Goal: Task Accomplishment & Management: Manage account settings

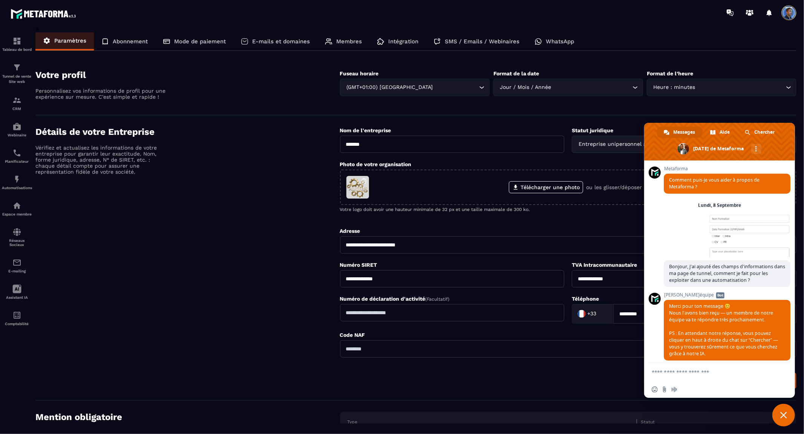
scroll to position [2533, 0]
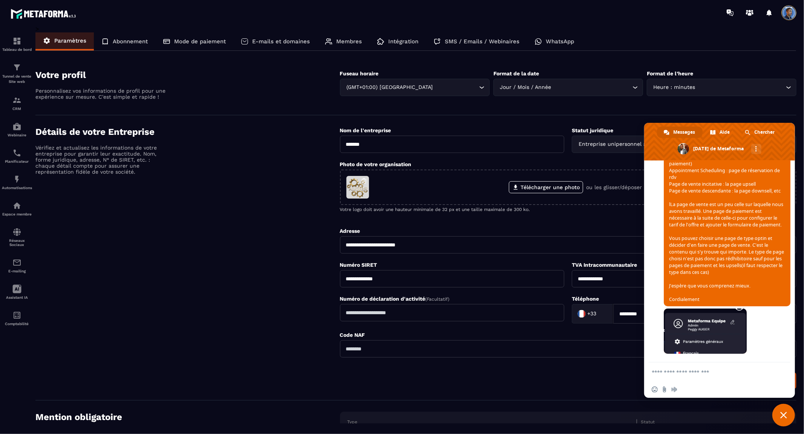
click at [787, 16] on span at bounding box center [788, 12] width 15 height 15
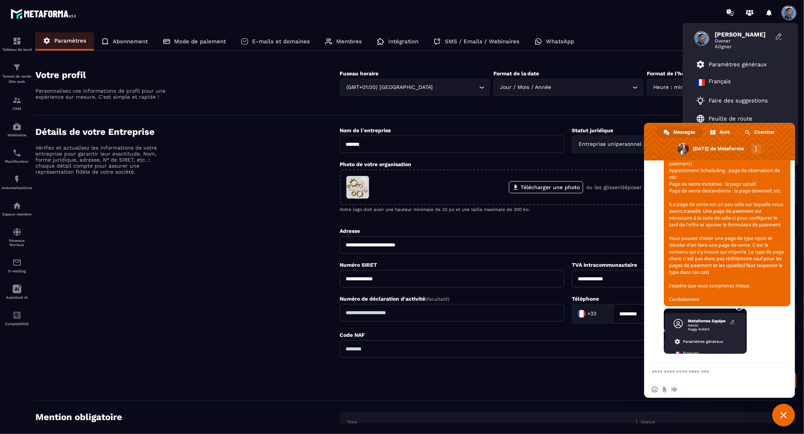
click at [620, 63] on section "Votre profil Personnalisez vos informations de profil pour une expérience sur m…" at bounding box center [415, 86] width 761 height 57
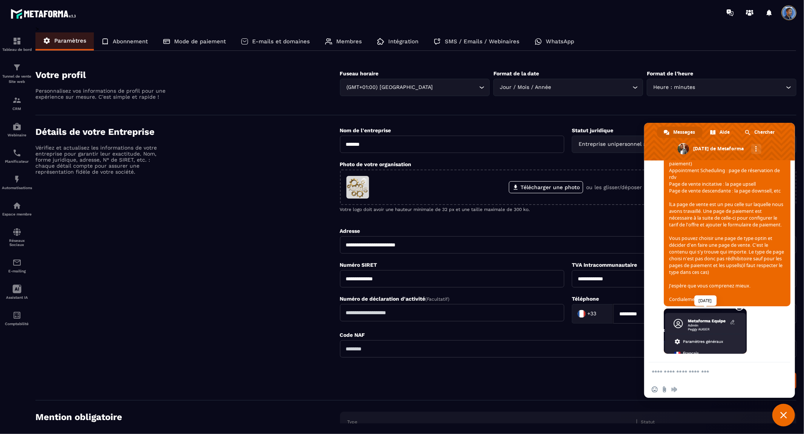
scroll to position [2534, 0]
click at [784, 419] on span "Fermer le chat" at bounding box center [783, 415] width 23 height 23
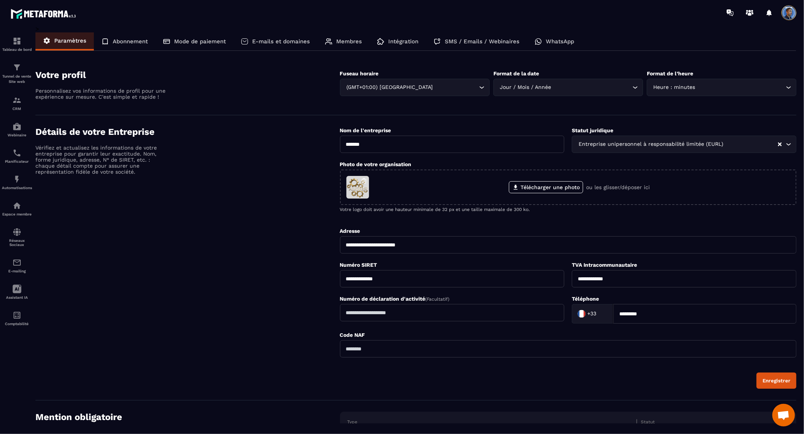
click at [783, 413] on span "Ouvrir le chat" at bounding box center [783, 416] width 12 height 11
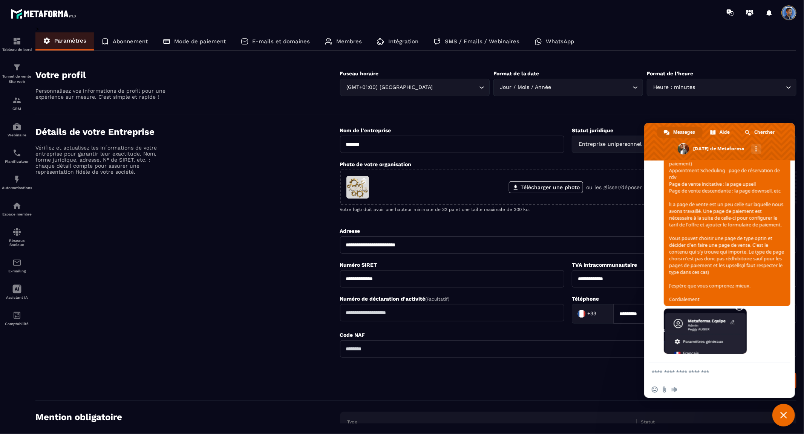
scroll to position [2533, 0]
click at [725, 375] on textarea "Entrez votre message..." at bounding box center [710, 372] width 119 height 7
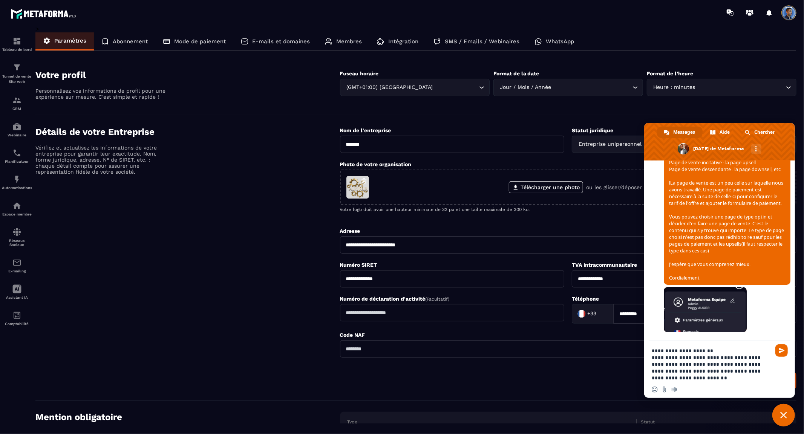
click at [683, 348] on textarea "**********" at bounding box center [710, 364] width 119 height 34
click at [714, 364] on textarea "**********" at bounding box center [710, 364] width 119 height 34
click at [744, 379] on textarea "**********" at bounding box center [710, 364] width 119 height 34
type textarea "**********"
click at [784, 351] on span "Envoyer" at bounding box center [782, 351] width 6 height 6
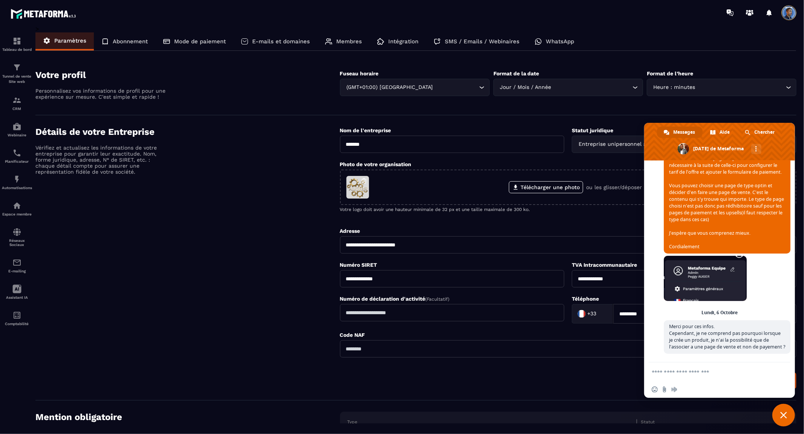
scroll to position [2595, 0]
click at [160, 259] on div "Détails de votre Entreprise Vérifiez et actualisez les informations de votre en…" at bounding box center [187, 258] width 304 height 262
drag, startPoint x: 230, startPoint y: 220, endPoint x: 246, endPoint y: 197, distance: 27.9
click at [231, 220] on div "Détails de votre Entreprise Vérifiez et actualisez les informations de votre en…" at bounding box center [187, 258] width 304 height 262
click at [15, 69] on img at bounding box center [16, 67] width 9 height 9
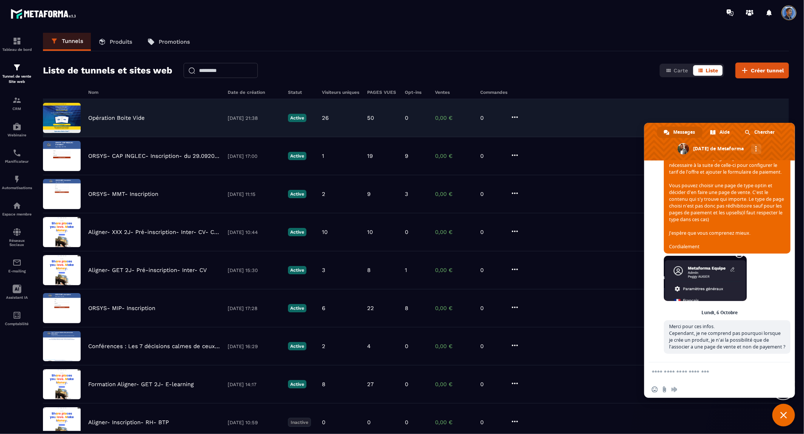
click at [59, 114] on img at bounding box center [62, 118] width 38 height 30
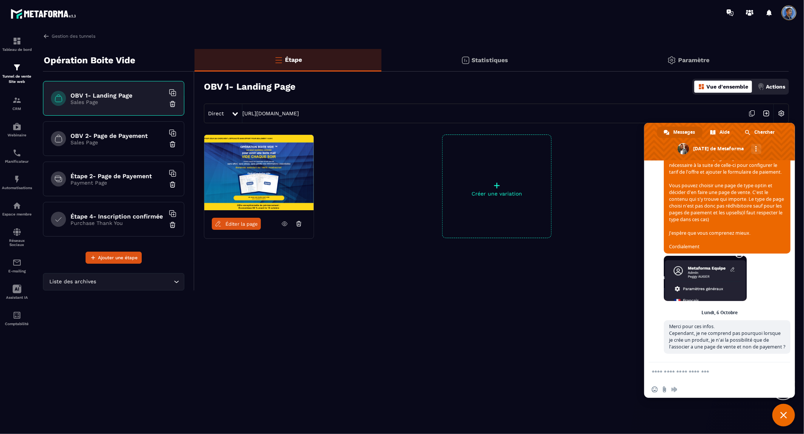
click at [91, 95] on h6 "OBV 1- Landing Page" at bounding box center [117, 95] width 94 height 7
click at [129, 132] on div "OBV 2- Page de Payement Sales Page" at bounding box center [113, 138] width 141 height 35
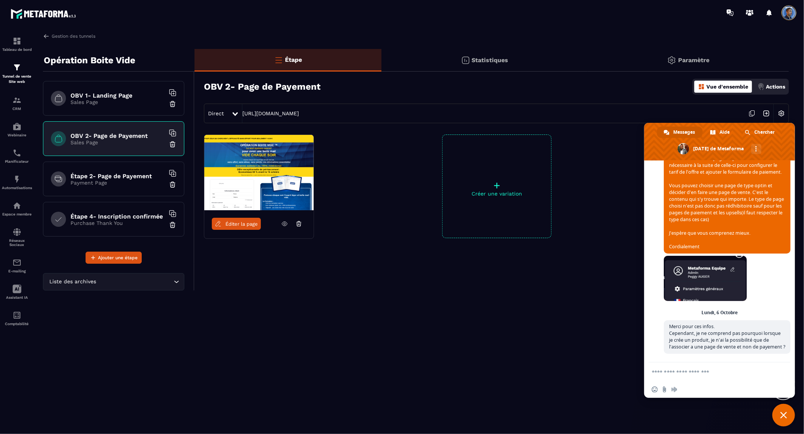
click at [127, 90] on div "OBV 1- Landing Page Sales Page" at bounding box center [113, 98] width 141 height 35
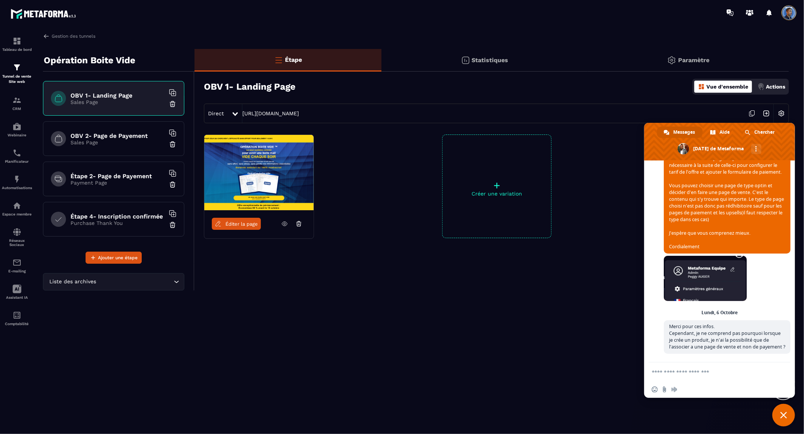
click at [125, 125] on div "OBV 2- Page de Payement Sales Page" at bounding box center [113, 138] width 141 height 35
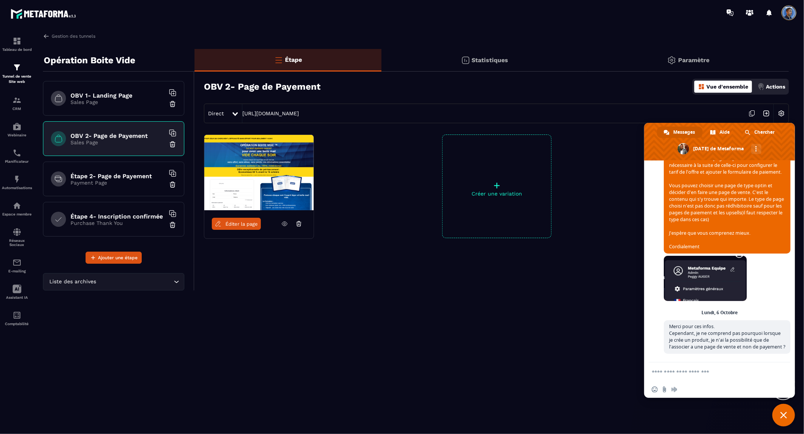
click at [125, 102] on p "Sales Page" at bounding box center [117, 102] width 94 height 6
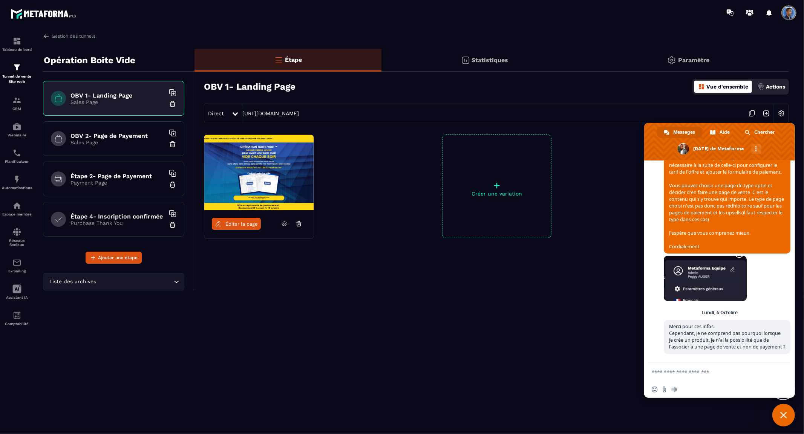
click at [125, 129] on div "OBV 2- Page de Payement Sales Page" at bounding box center [113, 138] width 141 height 35
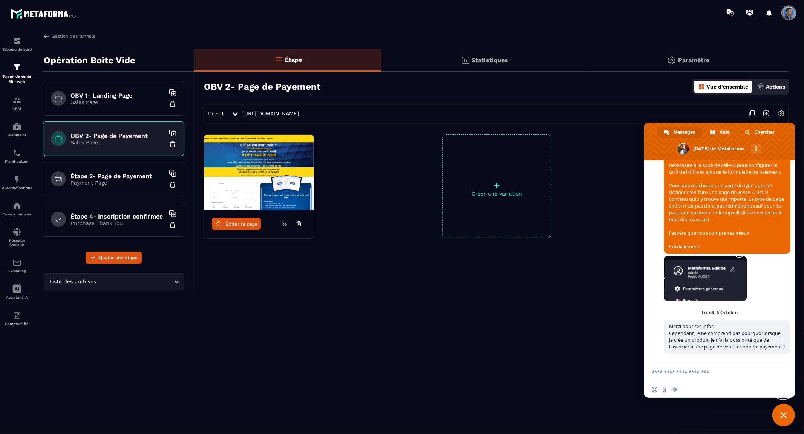
scroll to position [2386, 0]
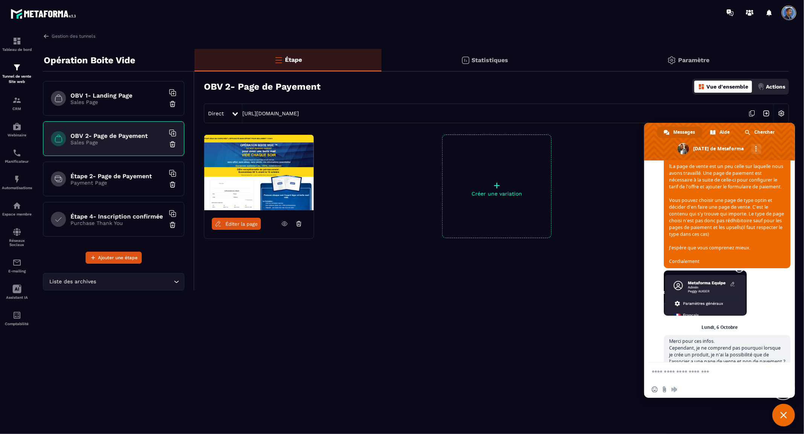
drag, startPoint x: 665, startPoint y: 272, endPoint x: 749, endPoint y: 275, distance: 83.3
click at [749, 268] on span "Bonjour, Je suppose que le wording de votre compte se trouve actuellement en An…" at bounding box center [726, 166] width 127 height 203
click at [717, 268] on span "Bonjour, Je suppose que le wording de votre compte se trouve actuellement en An…" at bounding box center [726, 166] width 127 height 203
click at [104, 134] on h6 "OBV 2- Page de Payement" at bounding box center [117, 135] width 94 height 7
click at [266, 178] on img at bounding box center [258, 172] width 109 height 75
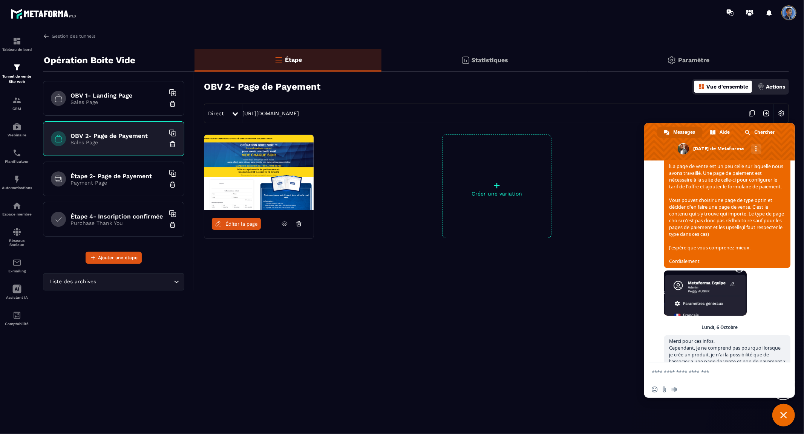
click at [98, 92] on h6 "OBV 1- Landing Page" at bounding box center [117, 95] width 94 height 7
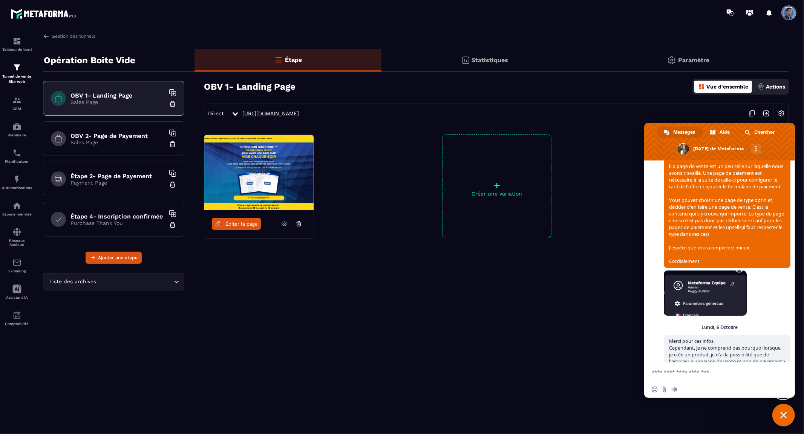
click at [299, 115] on link "[URL][DOMAIN_NAME]" at bounding box center [270, 113] width 57 height 6
click at [14, 69] on img at bounding box center [16, 67] width 9 height 9
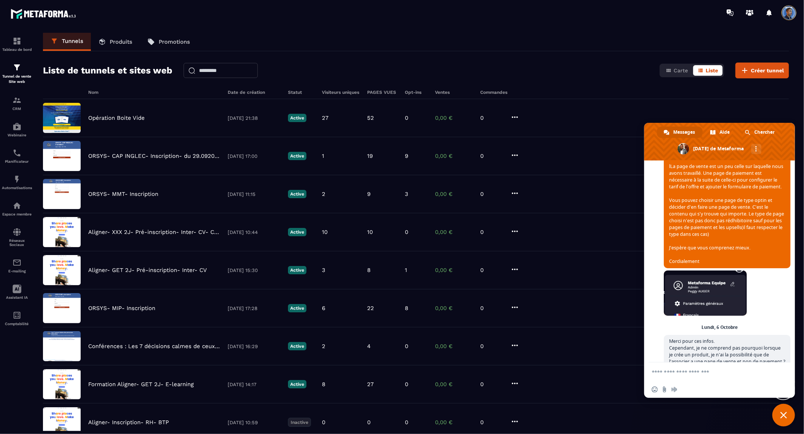
click at [107, 41] on link "Produits" at bounding box center [115, 42] width 49 height 18
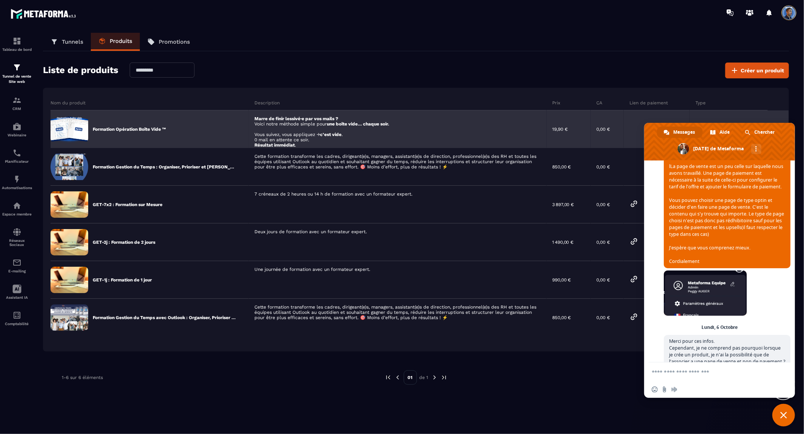
click at [323, 119] on div "Marre de finir lessivé·e par vos mails ? Voici notre méthode simple pour une bo…" at bounding box center [397, 129] width 297 height 38
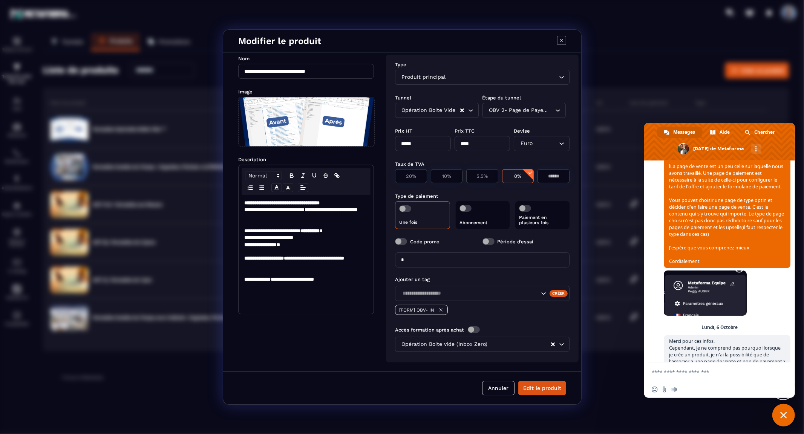
scroll to position [12, 0]
click at [510, 239] on label "Période d’essai" at bounding box center [515, 242] width 36 height 6
click at [483, 238] on span "Modal window" at bounding box center [488, 241] width 12 height 7
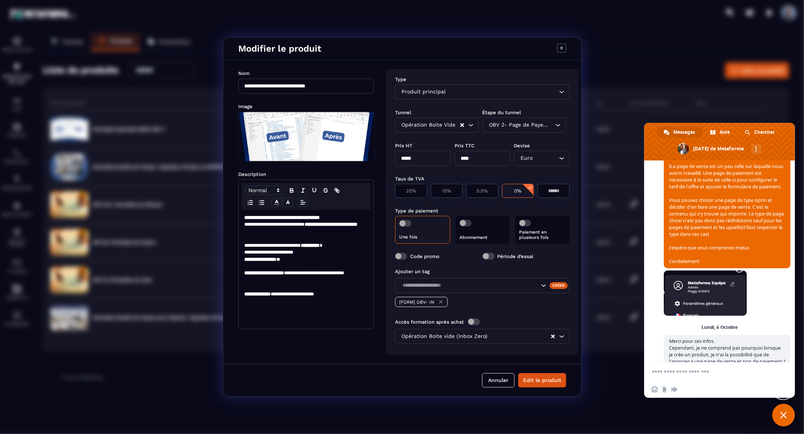
scroll to position [0, 0]
drag, startPoint x: 549, startPoint y: 382, endPoint x: 558, endPoint y: 50, distance: 332.4
click at [558, 50] on div "**********" at bounding box center [402, 217] width 359 height 360
click at [552, 118] on div "OBV 2- Page de Payement Loading..." at bounding box center [524, 125] width 84 height 15
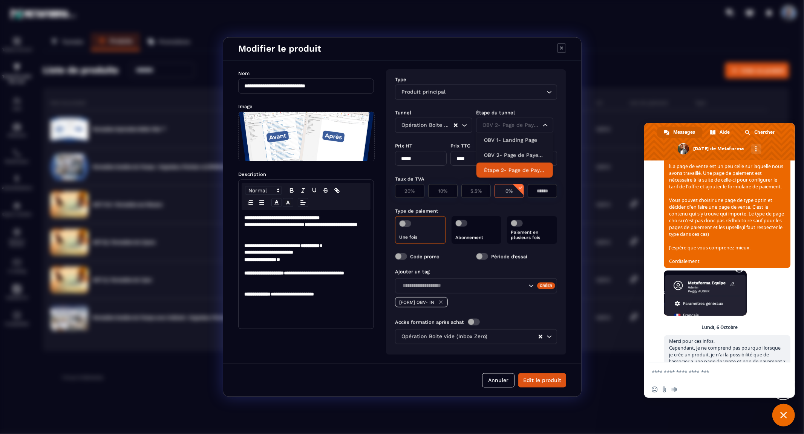
click at [577, 151] on div "**********" at bounding box center [402, 212] width 358 height 303
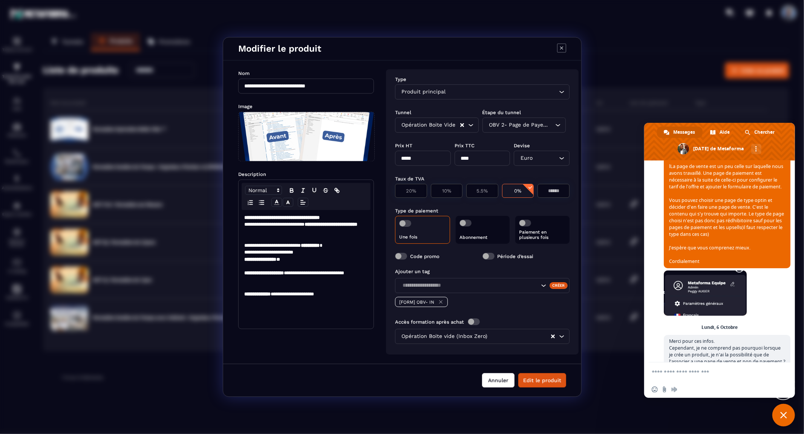
click at [490, 381] on button "Annuler" at bounding box center [498, 380] width 32 height 14
type input "*"
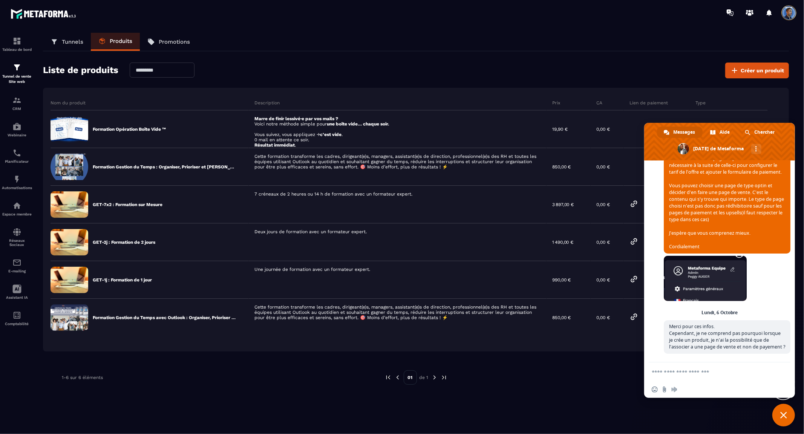
scroll to position [2596, 0]
click at [747, 339] on span "Merci pour ces infos. Cependant, je ne comprend pas pourquoi lorsque je crée un…" at bounding box center [727, 336] width 116 height 27
click at [698, 372] on textarea "Entrez votre message..." at bounding box center [710, 372] width 119 height 7
click at [681, 370] on textarea "**********" at bounding box center [710, 375] width 119 height 14
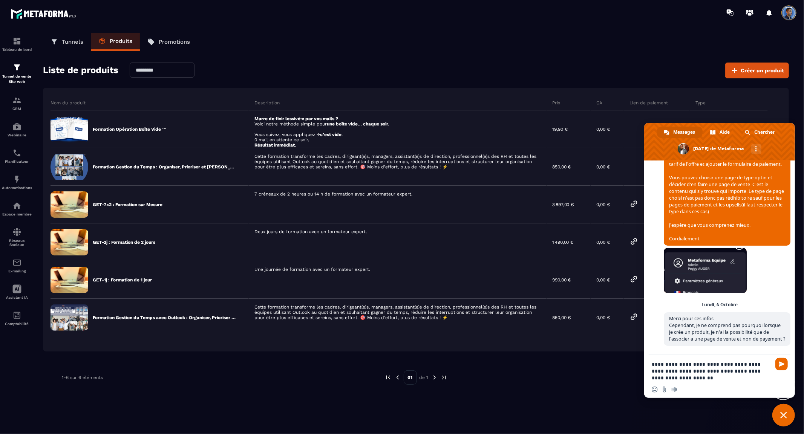
drag, startPoint x: 761, startPoint y: 371, endPoint x: 758, endPoint y: 375, distance: 5.3
click at [758, 375] on textarea "**********" at bounding box center [710, 371] width 119 height 20
click at [757, 372] on textarea "**********" at bounding box center [710, 371] width 119 height 20
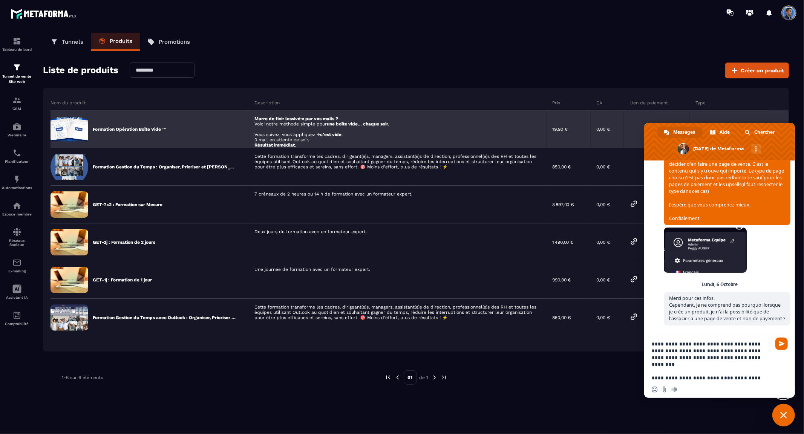
click at [126, 126] on p "Formation Opération Boîte Vide ™" at bounding box center [129, 129] width 73 height 6
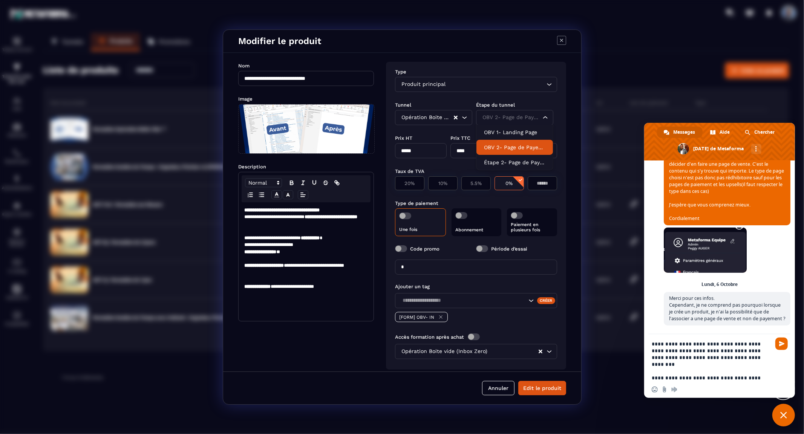
click at [533, 115] on div "OBV 2- Page de Payement" at bounding box center [510, 117] width 61 height 8
click at [515, 161] on p "Étape 2- Page de Payement" at bounding box center [514, 163] width 61 height 8
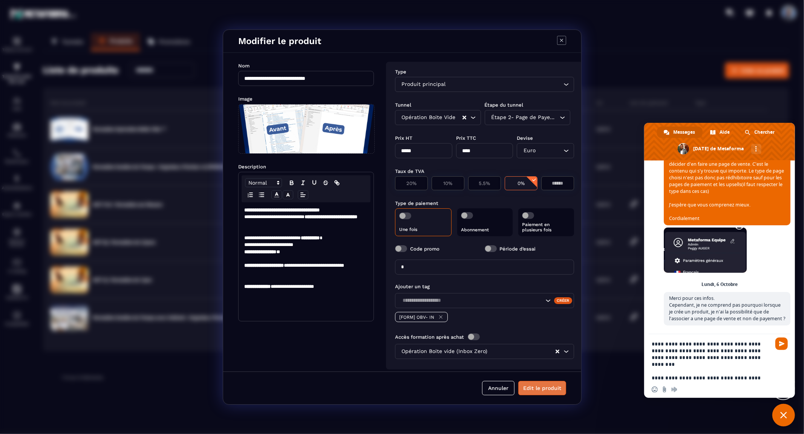
click at [556, 390] on button "Edit le produit" at bounding box center [542, 388] width 48 height 14
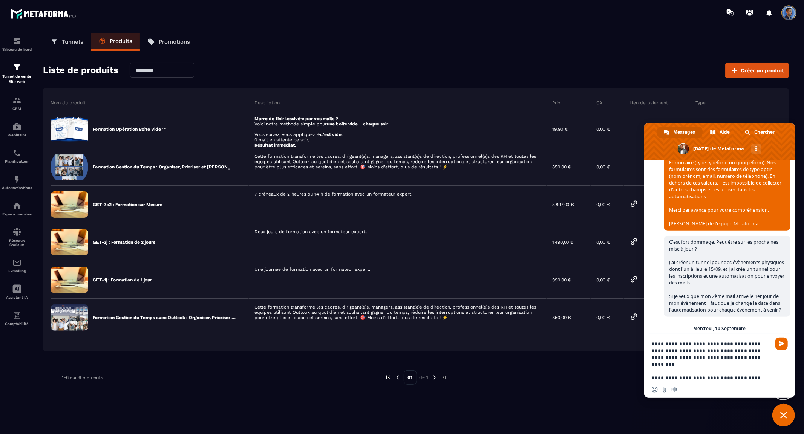
scroll to position [0, 0]
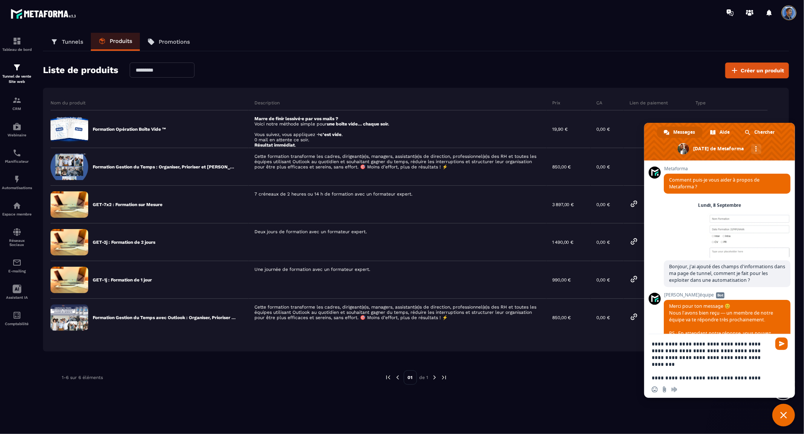
click at [729, 381] on div "Insérer un emoji Envoyer un fichier Message audio" at bounding box center [719, 389] width 151 height 17
click at [724, 375] on textarea "**********" at bounding box center [710, 361] width 119 height 41
click at [756, 371] on textarea "**********" at bounding box center [710, 361] width 119 height 41
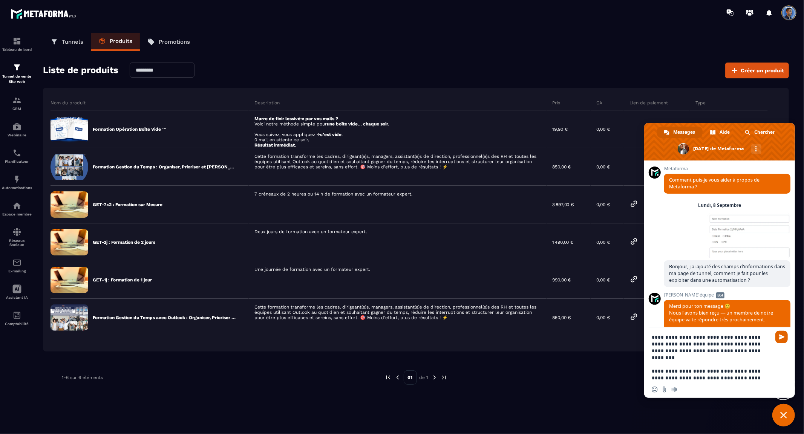
type textarea "**********"
click at [785, 337] on span "Envoyer" at bounding box center [781, 337] width 12 height 12
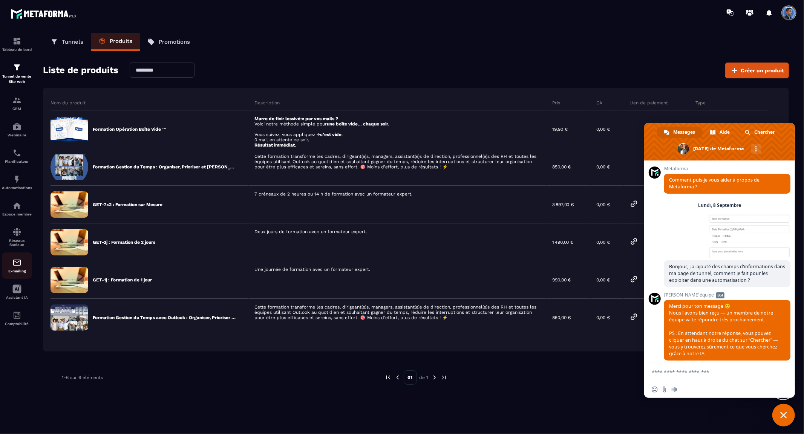
scroll to position [2654, 0]
